Goal: Find specific page/section: Find specific page/section

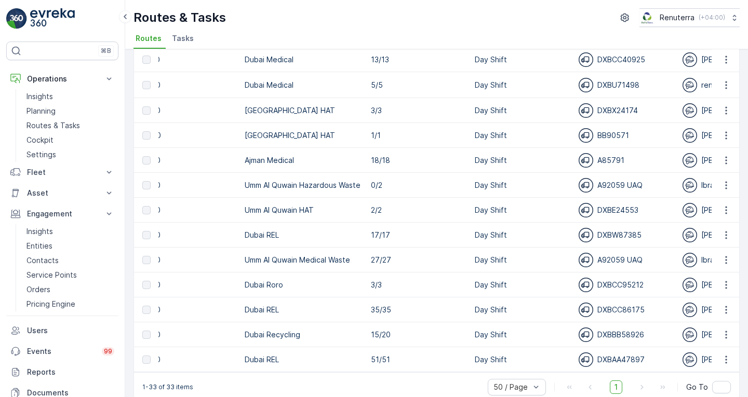
scroll to position [590, 0]
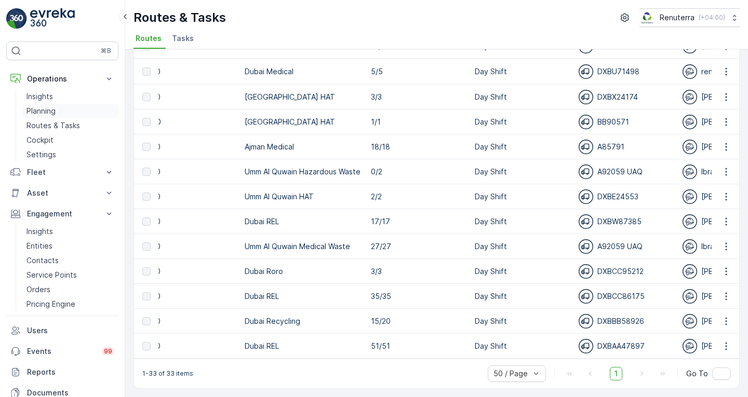
click at [49, 112] on p "Planning" at bounding box center [40, 111] width 29 height 10
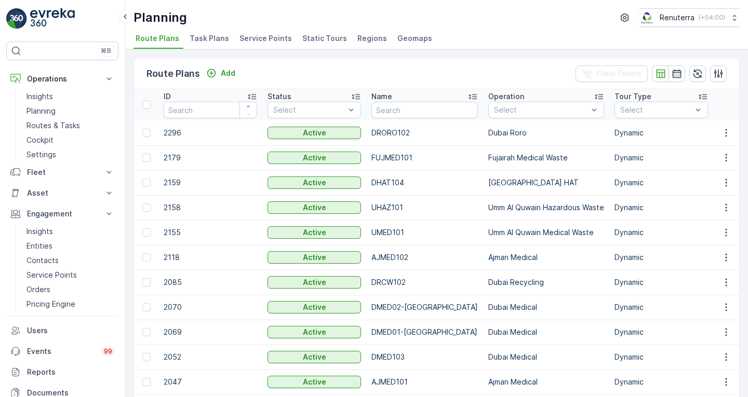
scroll to position [0, 142]
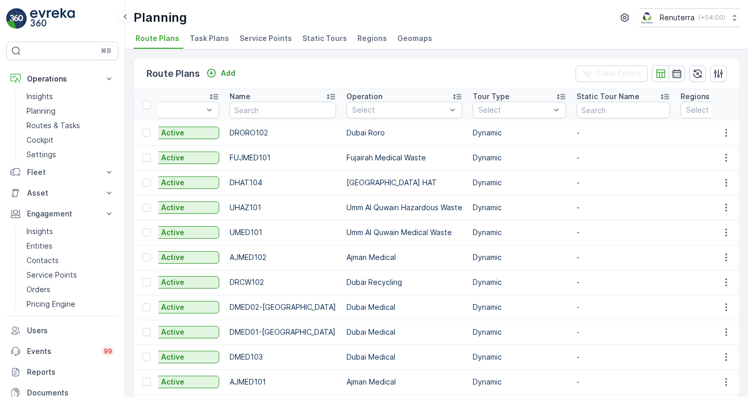
click at [280, 39] on span "Service Points" at bounding box center [265, 38] width 52 height 10
